Goal: Task Accomplishment & Management: Use online tool/utility

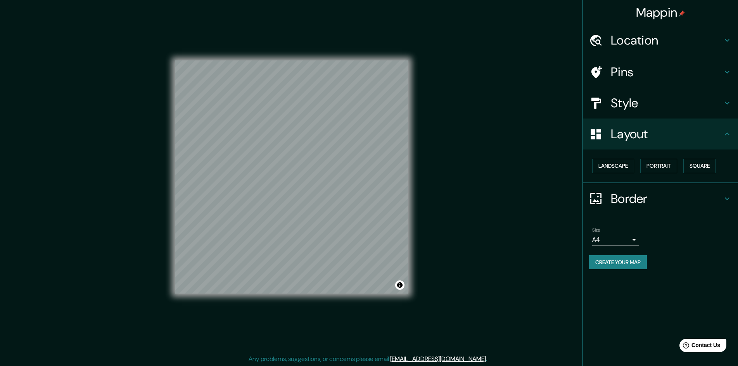
click at [627, 109] on h4 "Style" at bounding box center [667, 103] width 112 height 16
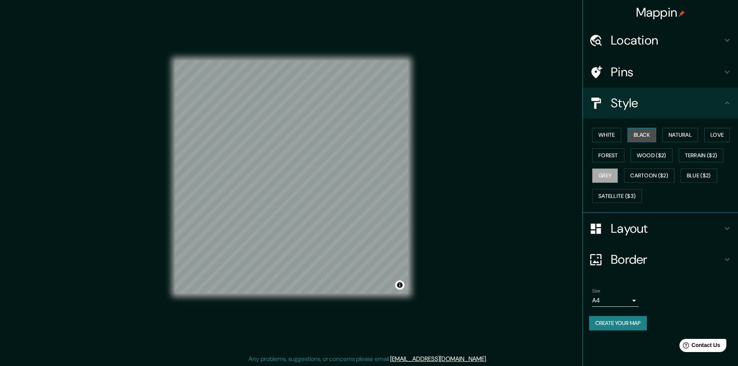
click at [642, 135] on button "Black" at bounding box center [641, 135] width 29 height 14
click at [676, 135] on button "Natural" at bounding box center [680, 135] width 36 height 14
click at [715, 138] on button "Love" at bounding box center [717, 135] width 26 height 14
click at [605, 156] on button "Forest" at bounding box center [608, 156] width 32 height 14
click at [607, 174] on button "Grey" at bounding box center [605, 176] width 26 height 14
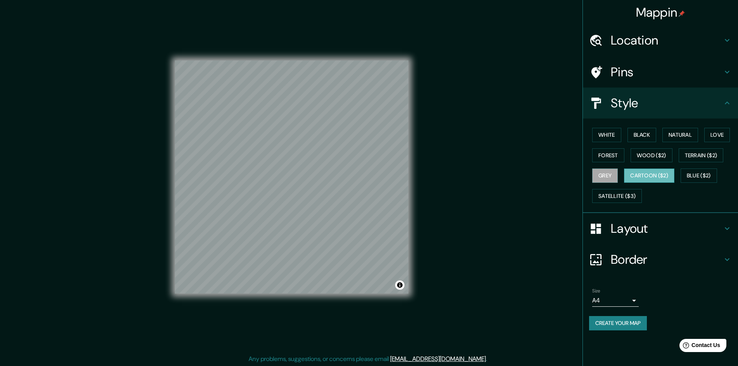
click at [653, 178] on button "Cartoon ($2)" at bounding box center [649, 176] width 50 height 14
click at [694, 177] on button "Blue ($2)" at bounding box center [698, 176] width 36 height 14
click at [641, 136] on button "Black" at bounding box center [641, 135] width 29 height 14
click at [620, 135] on button "White" at bounding box center [606, 135] width 29 height 14
